Goal: Information Seeking & Learning: Learn about a topic

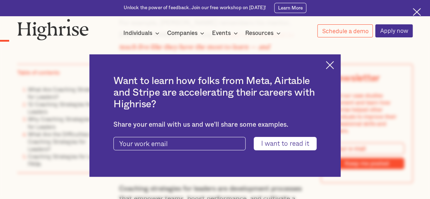
scroll to position [641, 0]
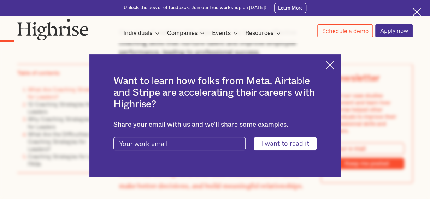
click at [330, 67] on img at bounding box center [330, 65] width 8 height 8
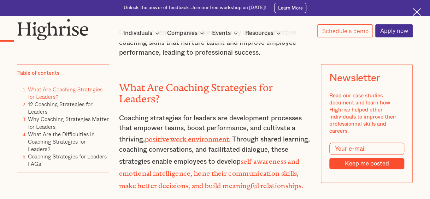
drag, startPoint x: 432, startPoint y: 194, endPoint x: 287, endPoint y: 172, distance: 146.7
click at [287, 172] on div "A Leader's guidance can be the difference between success and failure . How the…" at bounding box center [215, 123] width 192 height 540
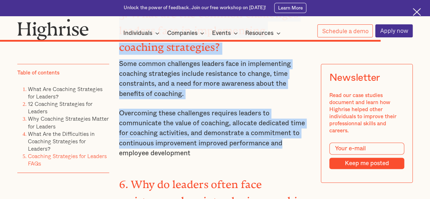
scroll to position [5308, 0]
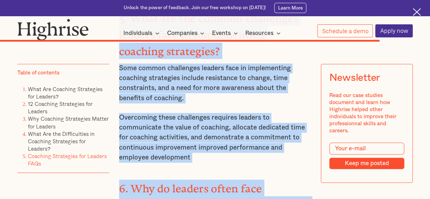
drag, startPoint x: 119, startPoint y: 62, endPoint x: 451, endPoint y: 170, distance: 349.3
click at [419, 14] on img at bounding box center [417, 12] width 8 height 8
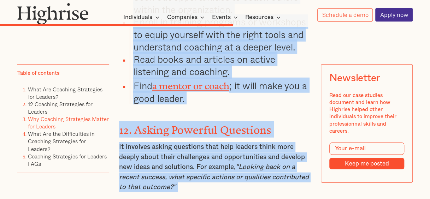
scroll to position [3373, 0]
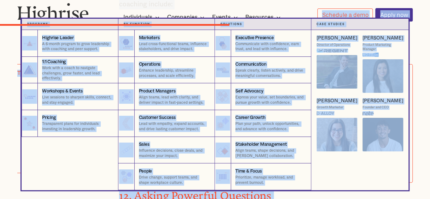
drag, startPoint x: 173, startPoint y: 149, endPoint x: 137, endPoint y: 16, distance: 137.9
